Goal: Information Seeking & Learning: Learn about a topic

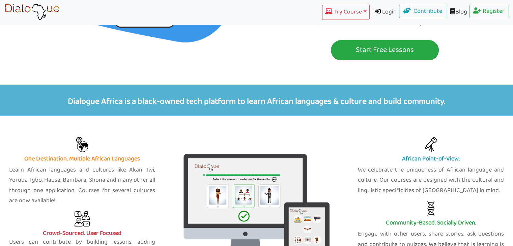
scroll to position [217, 0]
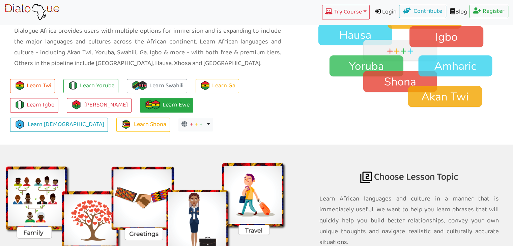
scroll to position [508, 0]
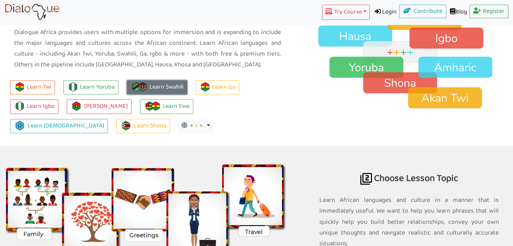
click at [144, 91] on link "Learn Swahili" at bounding box center [157, 87] width 60 height 14
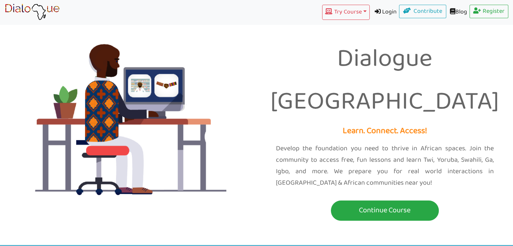
scroll to position [0, 0]
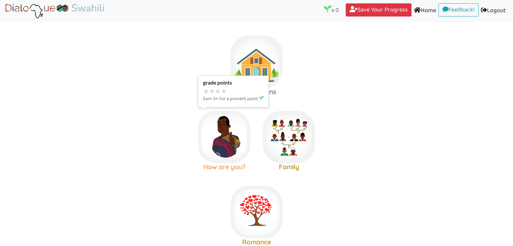
click at [230, 88] on img at bounding box center [256, 62] width 52 height 52
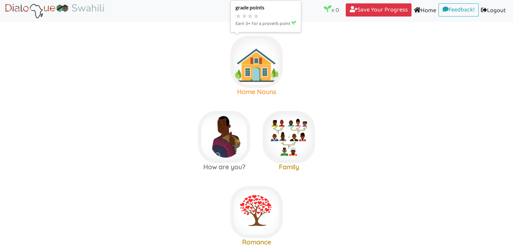
click at [263, 80] on img at bounding box center [256, 62] width 52 height 52
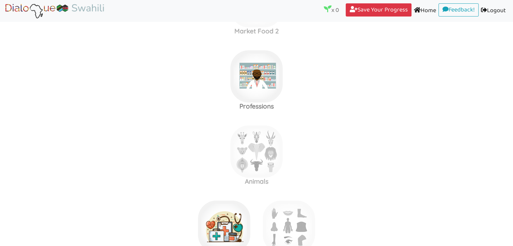
scroll to position [457, 0]
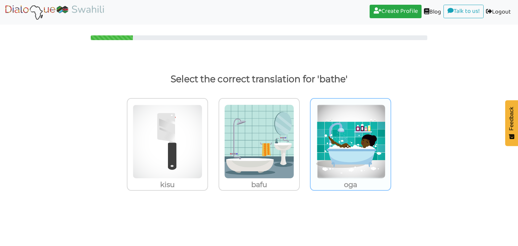
click at [202, 137] on img at bounding box center [168, 142] width 70 height 74
click at [212, 137] on input "oga" at bounding box center [209, 137] width 5 height 5
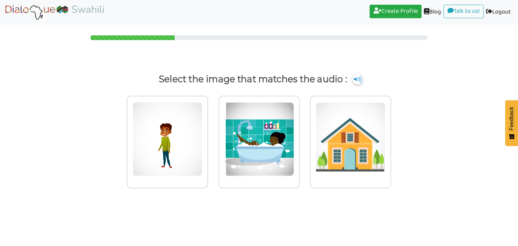
click at [357, 75] on img at bounding box center [357, 79] width 10 height 11
click at [202, 158] on img at bounding box center [168, 139] width 70 height 74
click at [212, 138] on input "radio" at bounding box center [209, 135] width 5 height 5
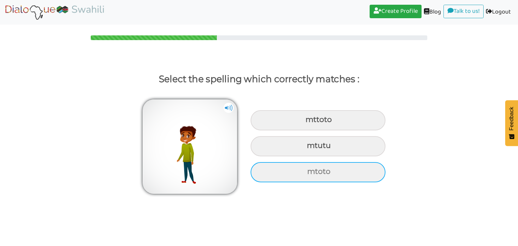
click at [305, 130] on div "mtoto" at bounding box center [318, 120] width 135 height 20
click at [305, 122] on input "mtoto" at bounding box center [306, 120] width 4 height 4
radio input "true"
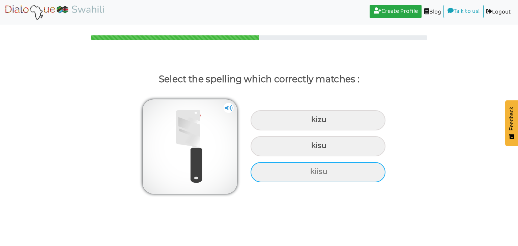
click at [309, 130] on div "kiisu" at bounding box center [318, 120] width 135 height 20
click at [310, 122] on input "kiisu" at bounding box center [312, 120] width 4 height 4
radio input "true"
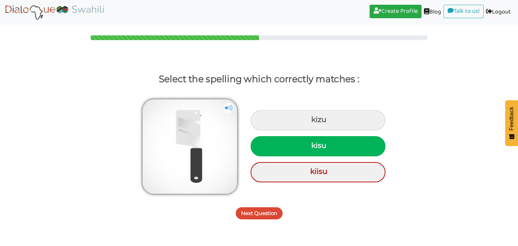
click at [302, 146] on div "kisu" at bounding box center [318, 146] width 135 height 20
click at [310, 146] on input "kisu" at bounding box center [312, 146] width 4 height 4
radio input "true"
click at [251, 215] on button "Next Question" at bounding box center [259, 213] width 47 height 12
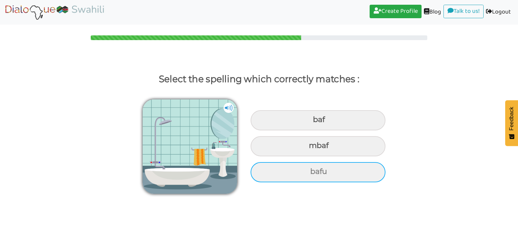
click at [327, 130] on div "bafu" at bounding box center [318, 120] width 135 height 20
click at [316, 122] on input "bafu" at bounding box center [314, 120] width 4 height 4
radio input "true"
